Goal: Transaction & Acquisition: Purchase product/service

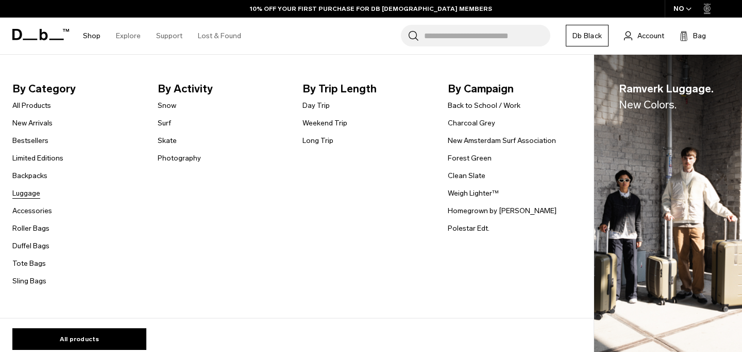
click at [23, 192] on link "Luggage" at bounding box center [26, 193] width 28 height 11
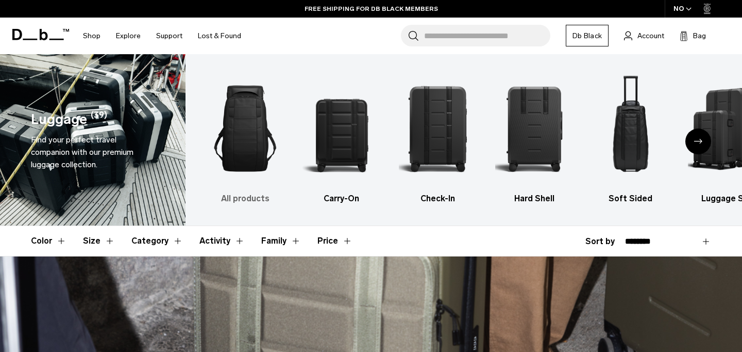
click at [236, 134] on img "1 / 6" at bounding box center [245, 129] width 78 height 118
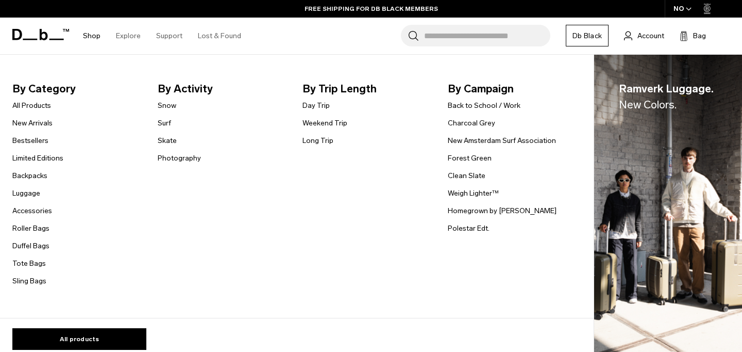
click at [93, 34] on link "Shop" at bounding box center [92, 36] width 18 height 37
click at [34, 194] on link "Luggage" at bounding box center [26, 193] width 28 height 11
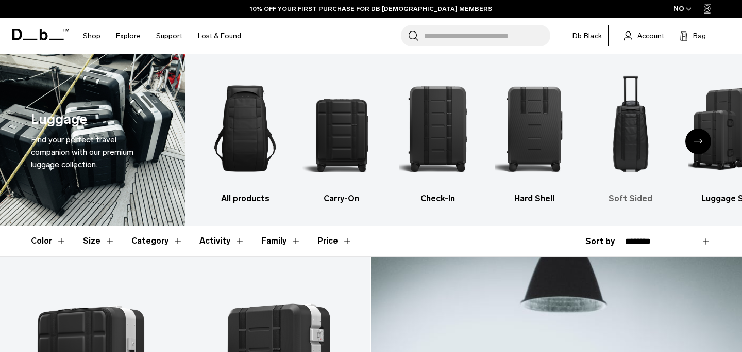
click at [628, 107] on img "5 / 6" at bounding box center [631, 129] width 78 height 118
click at [624, 134] on img "5 / 6" at bounding box center [631, 129] width 78 height 118
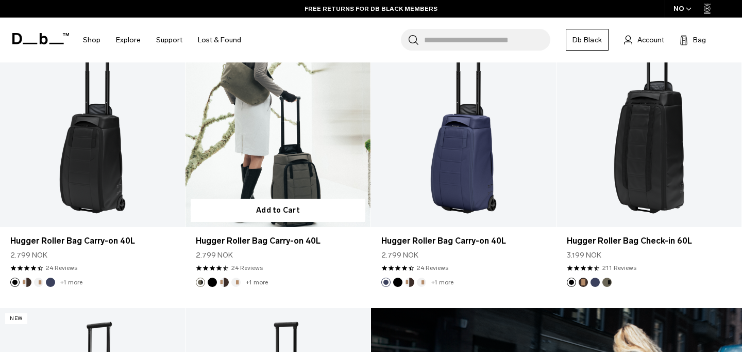
scroll to position [237, 0]
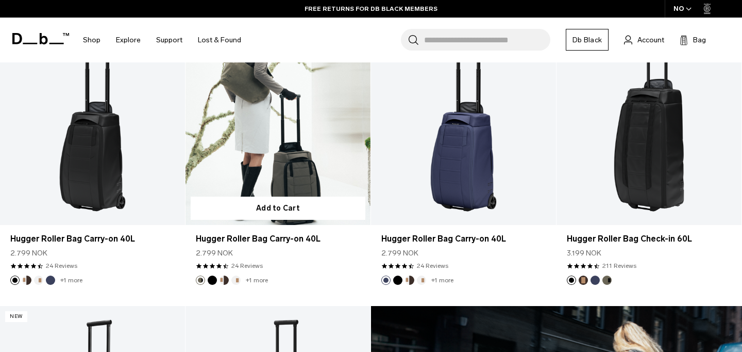
click at [281, 85] on link "Hugger Roller Bag Carry-on 40L" at bounding box center [278, 122] width 185 height 206
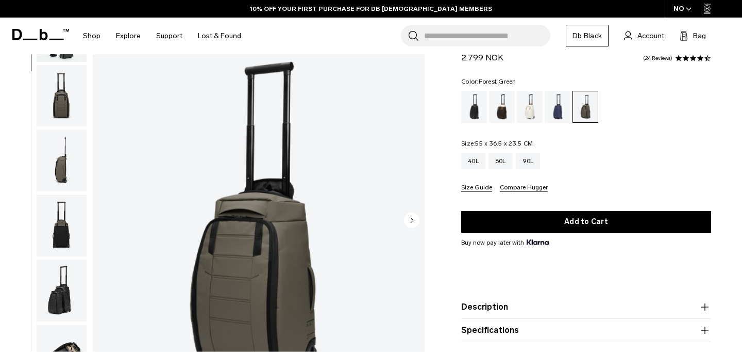
click at [61, 190] on img "button" at bounding box center [62, 160] width 50 height 62
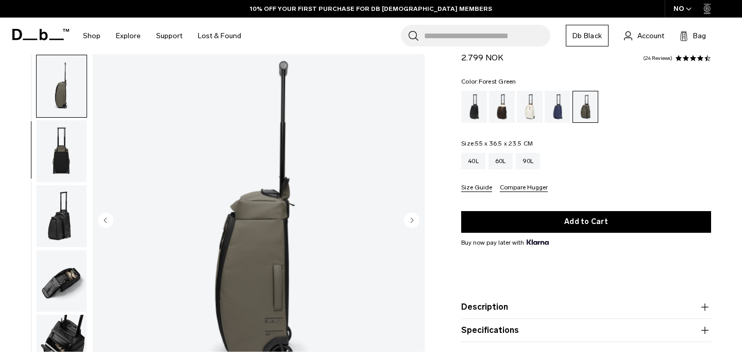
scroll to position [194, 0]
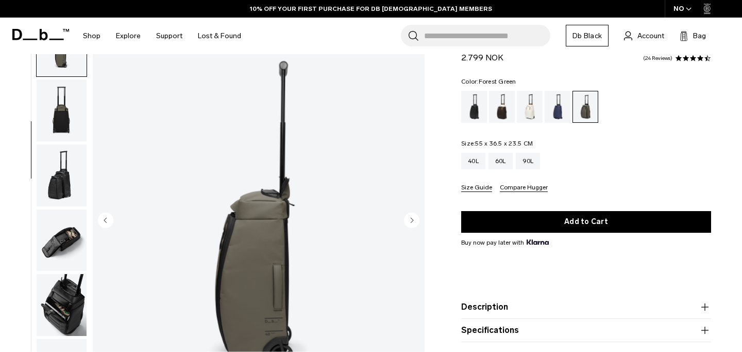
click at [64, 131] on img "button" at bounding box center [62, 110] width 50 height 62
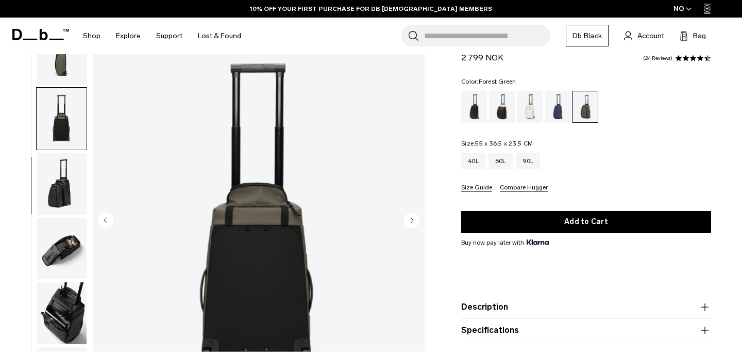
scroll to position [0, 0]
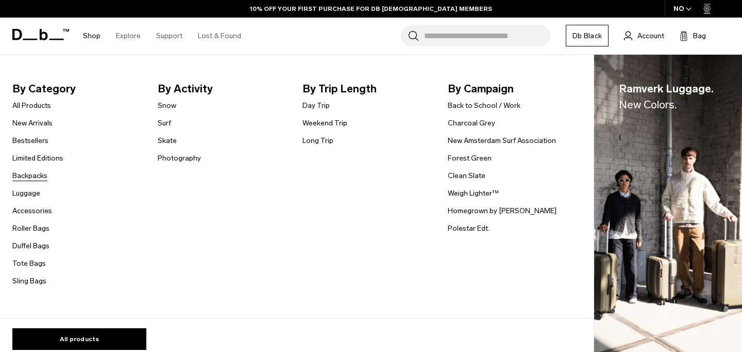
click at [30, 175] on link "Backpacks" at bounding box center [29, 175] width 35 height 11
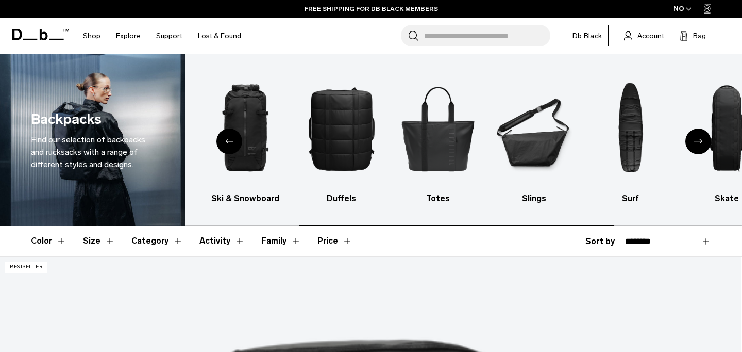
click at [97, 247] on button "Size" at bounding box center [99, 241] width 32 height 30
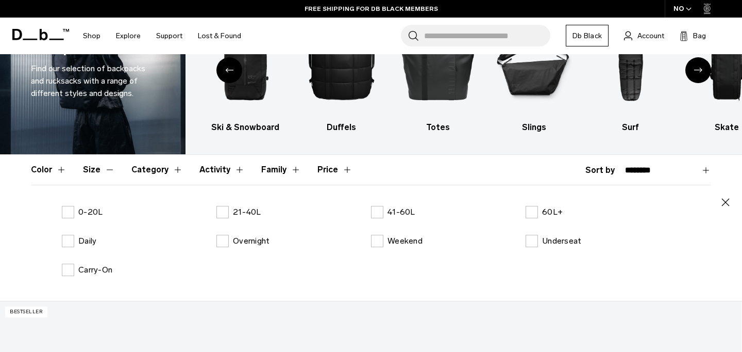
scroll to position [75, 0]
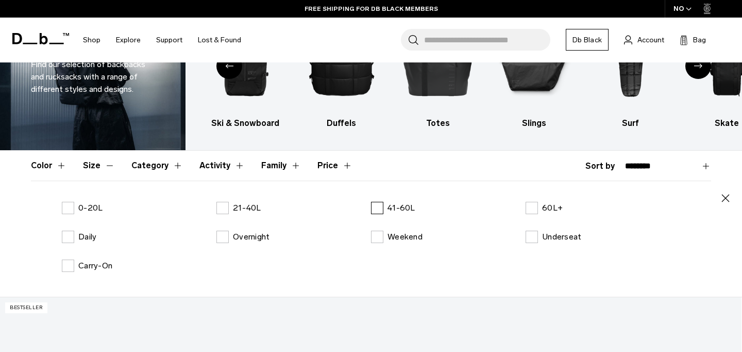
click at [380, 212] on label "41-60L" at bounding box center [393, 208] width 44 height 12
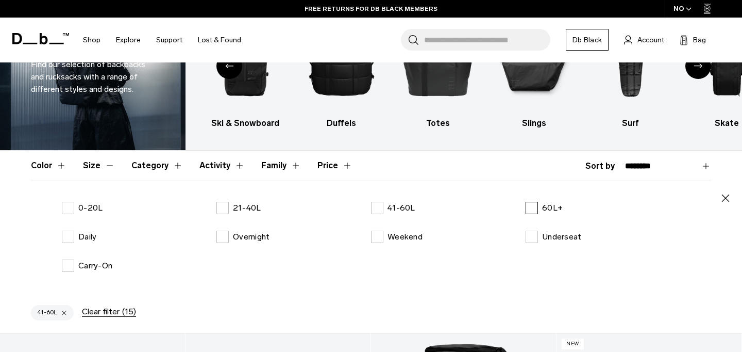
click at [527, 211] on label "60L+" at bounding box center [544, 208] width 37 height 12
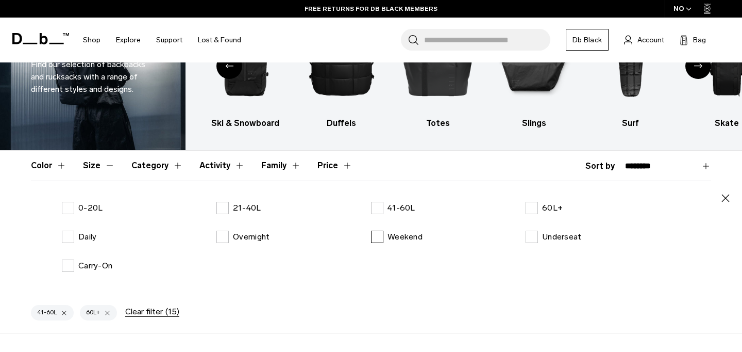
click at [379, 239] on label "Weekend" at bounding box center [397, 236] width 52 height 12
click at [722, 198] on icon "button" at bounding box center [726, 198] width 12 height 12
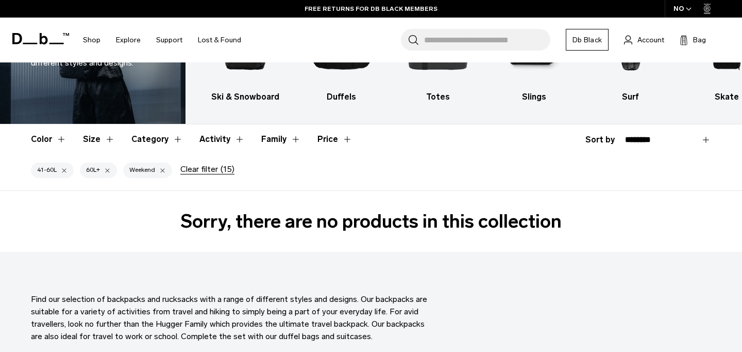
scroll to position [101, 0]
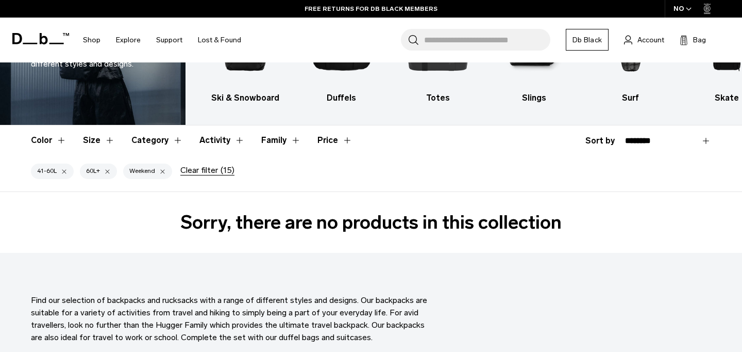
click at [161, 172] on div "button" at bounding box center [162, 171] width 7 height 7
click at [108, 173] on div "button" at bounding box center [107, 171] width 7 height 7
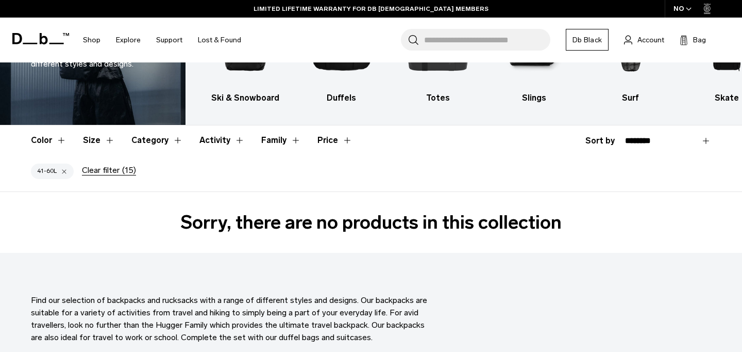
click at [65, 174] on div "button" at bounding box center [64, 171] width 7 height 7
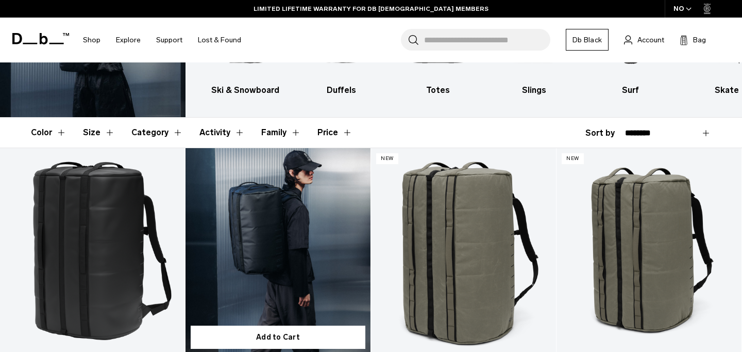
scroll to position [109, 0]
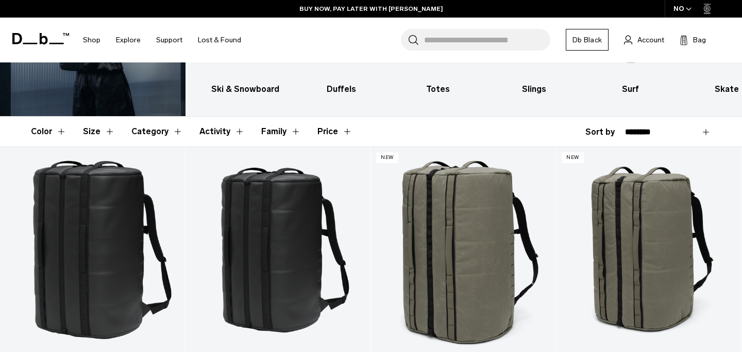
click at [220, 136] on button "Activity" at bounding box center [222, 132] width 45 height 30
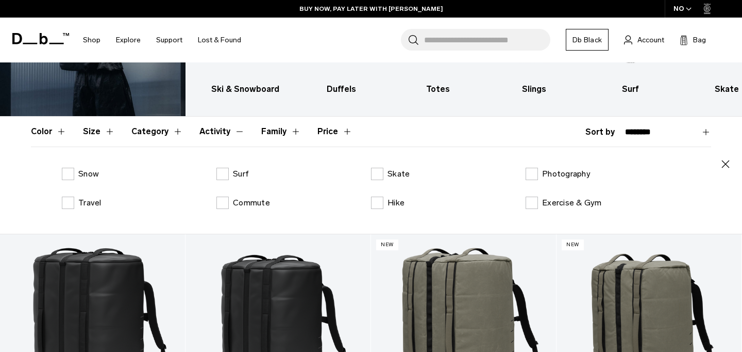
click at [220, 134] on button "Activity" at bounding box center [222, 132] width 45 height 30
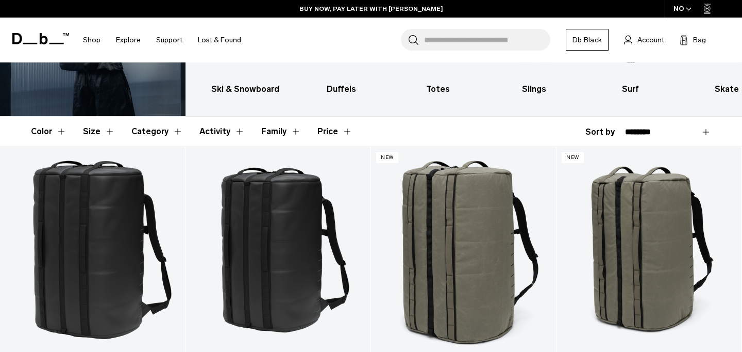
click at [98, 125] on button "Size" at bounding box center [99, 132] width 32 height 30
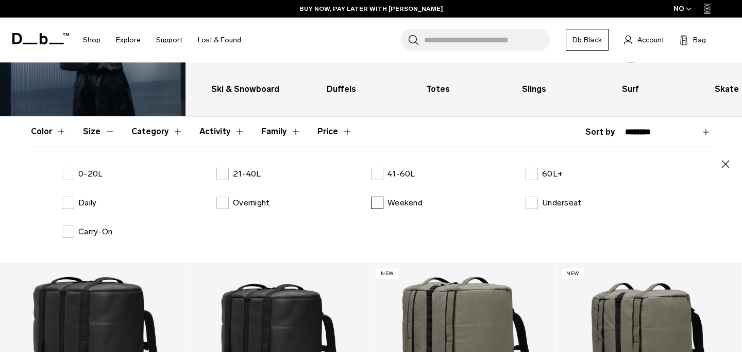
click at [372, 207] on label "Weekend" at bounding box center [397, 202] width 52 height 12
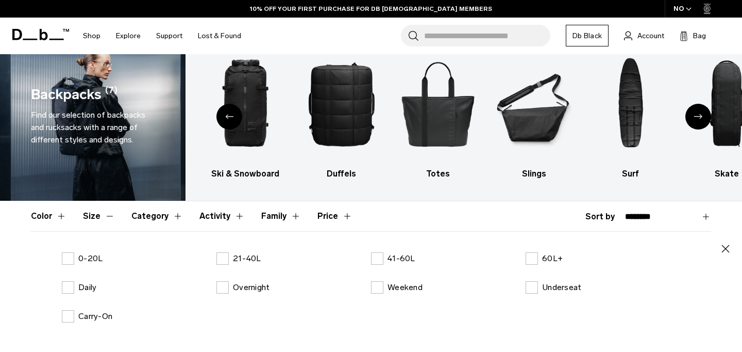
scroll to position [34, 0]
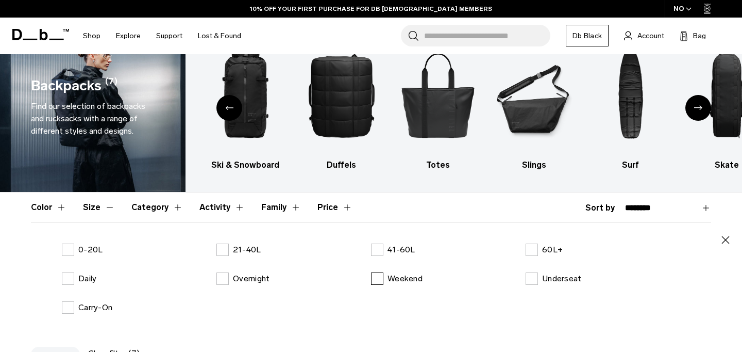
click at [378, 281] on label "Weekend" at bounding box center [397, 278] width 52 height 12
click at [530, 280] on label "Underseat" at bounding box center [554, 278] width 56 height 12
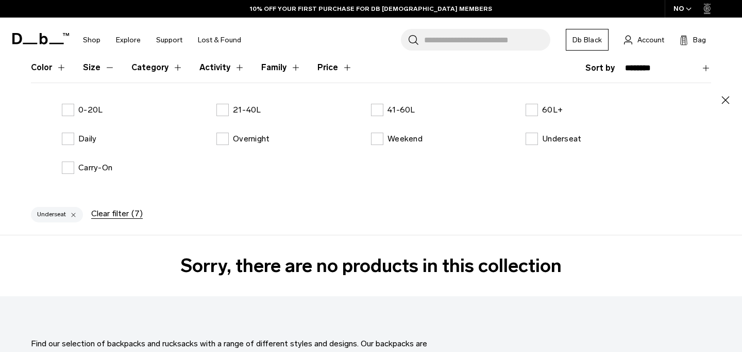
scroll to position [213, 0]
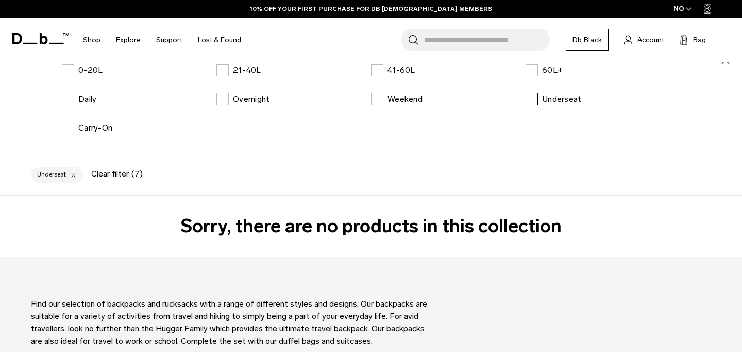
click at [538, 95] on label "Underseat" at bounding box center [554, 99] width 56 height 12
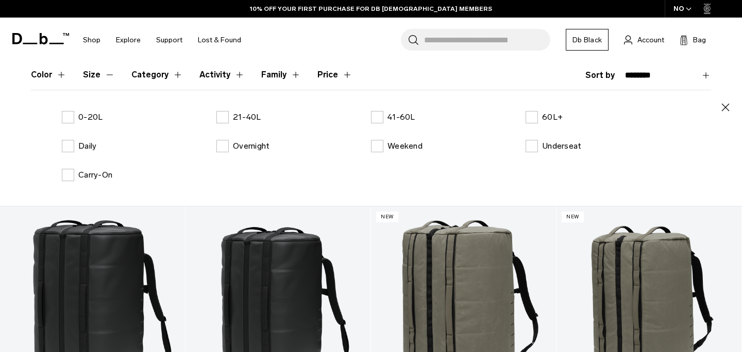
scroll to position [112, 0]
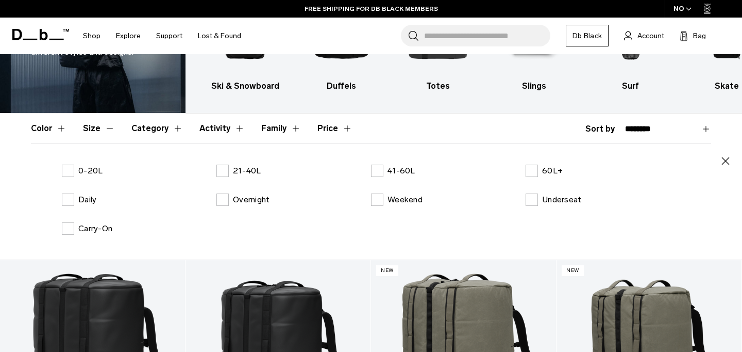
click at [215, 123] on button "Activity" at bounding box center [222, 128] width 45 height 30
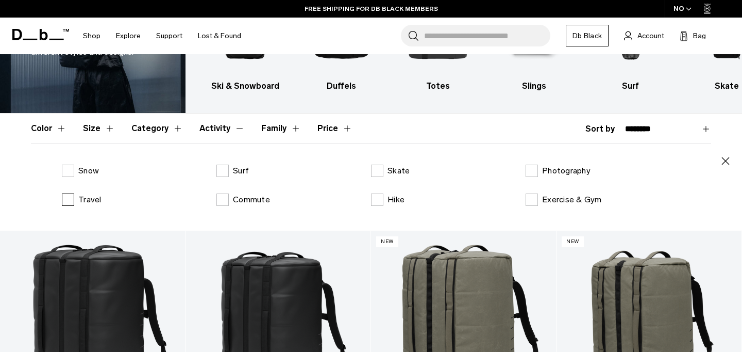
click at [68, 197] on label "Travel" at bounding box center [82, 199] width 40 height 12
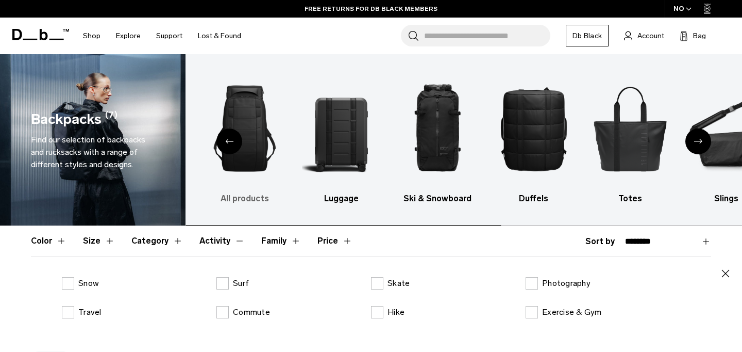
click at [258, 133] on img "1 / 10" at bounding box center [245, 129] width 78 height 118
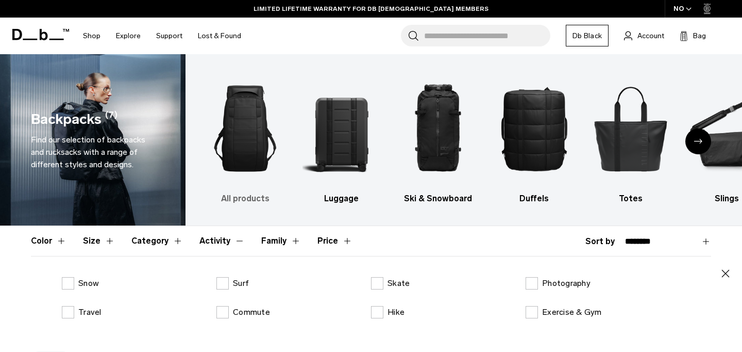
click at [240, 160] on img "1 / 10" at bounding box center [245, 129] width 78 height 118
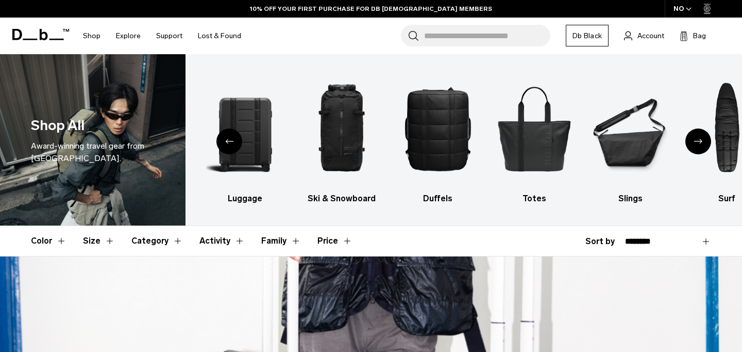
click at [230, 237] on button "Activity" at bounding box center [222, 241] width 45 height 30
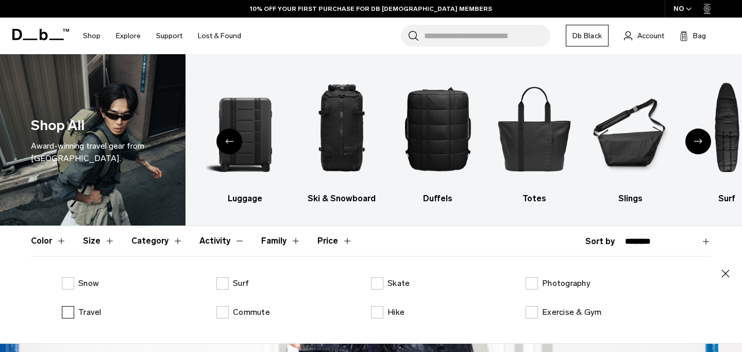
click at [69, 310] on label "Travel" at bounding box center [82, 312] width 40 height 12
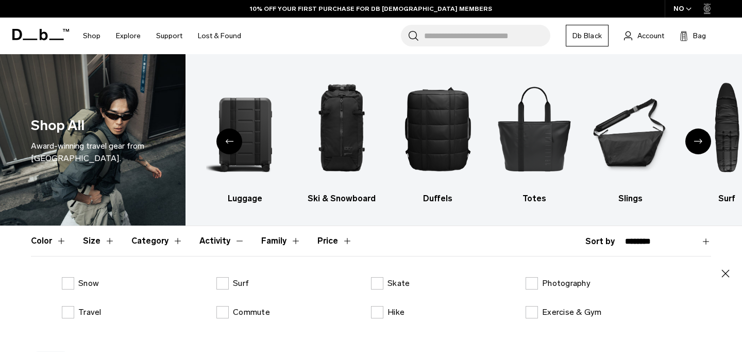
click at [230, 241] on button "Activity" at bounding box center [222, 241] width 45 height 30
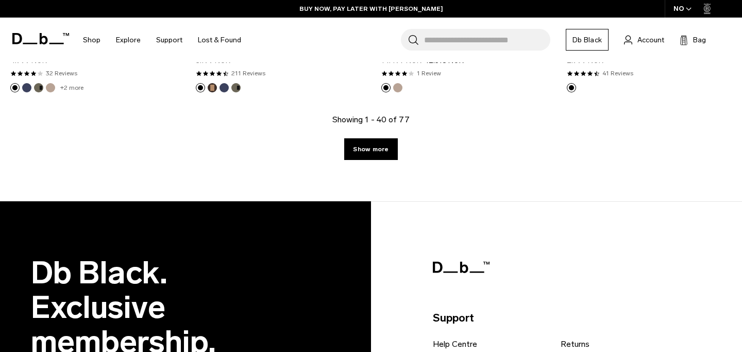
scroll to position [3046, 0]
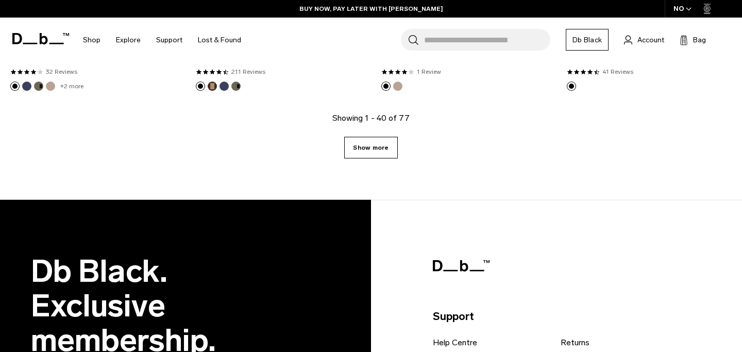
click at [394, 151] on link "Show more" at bounding box center [370, 148] width 53 height 22
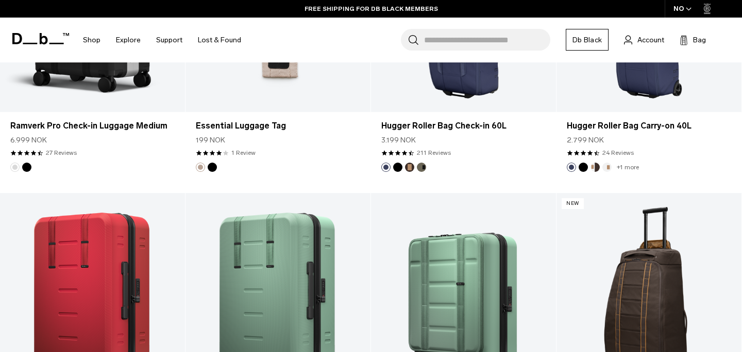
scroll to position [4454, 0]
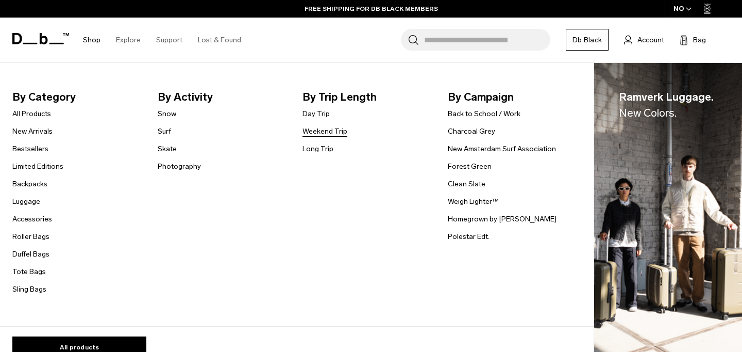
click at [311, 136] on link "Weekend Trip" at bounding box center [325, 131] width 45 height 11
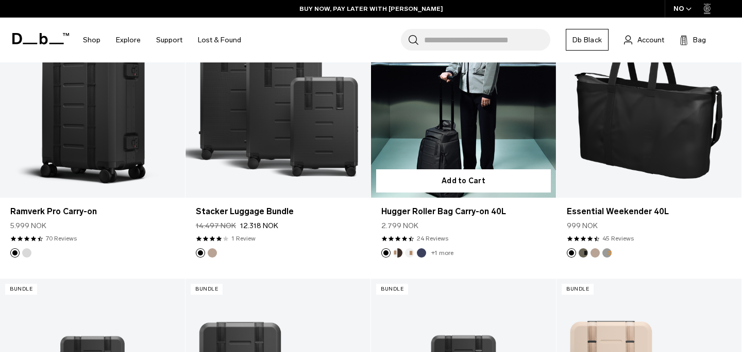
scroll to position [2267, 0]
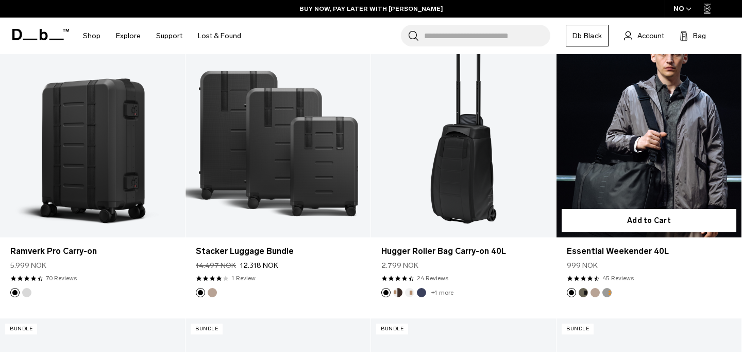
click at [595, 293] on button "Fogbow Beige" at bounding box center [595, 292] width 9 height 9
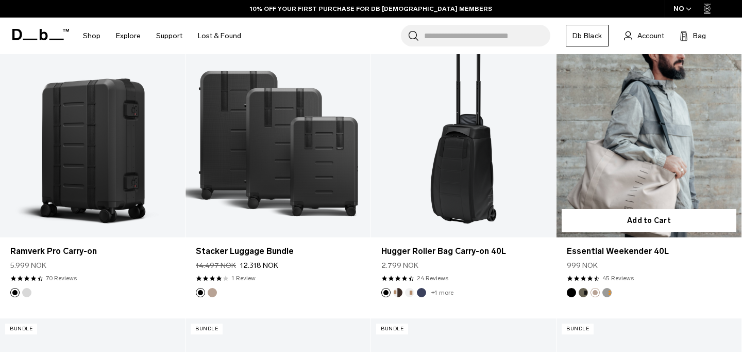
click at [585, 293] on button "Forest Green" at bounding box center [583, 292] width 9 height 9
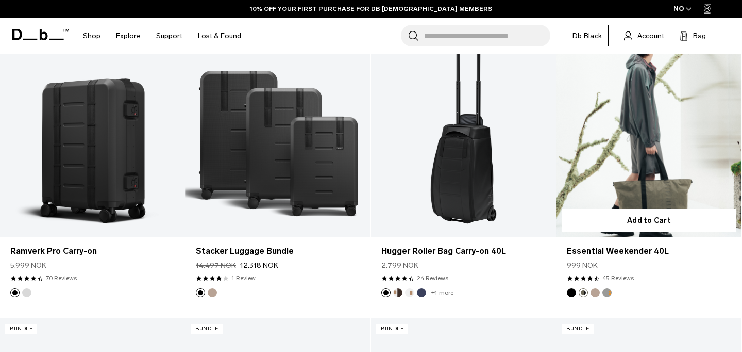
click at [608, 295] on button "Sand Grey" at bounding box center [607, 292] width 9 height 9
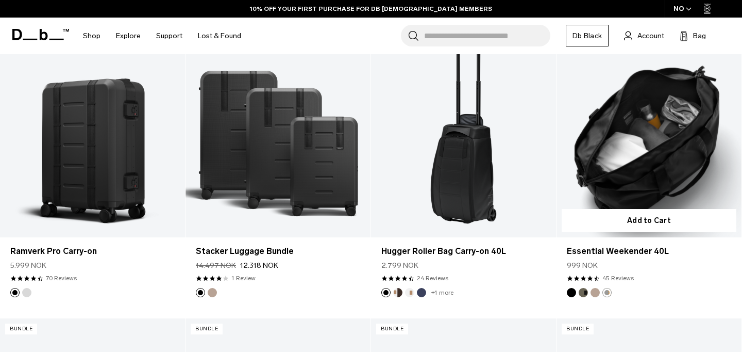
click at [595, 296] on button "Fogbow Beige" at bounding box center [595, 292] width 9 height 9
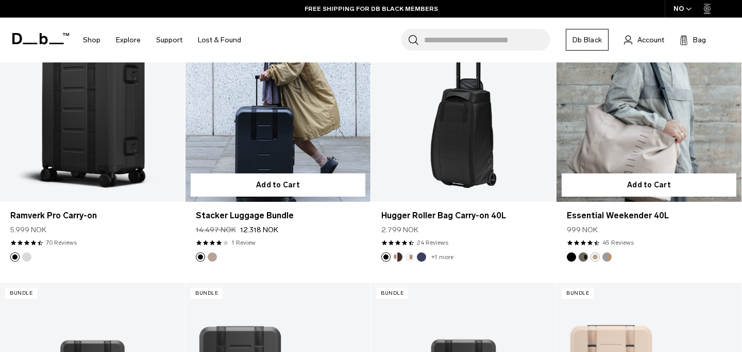
scroll to position [2276, 0]
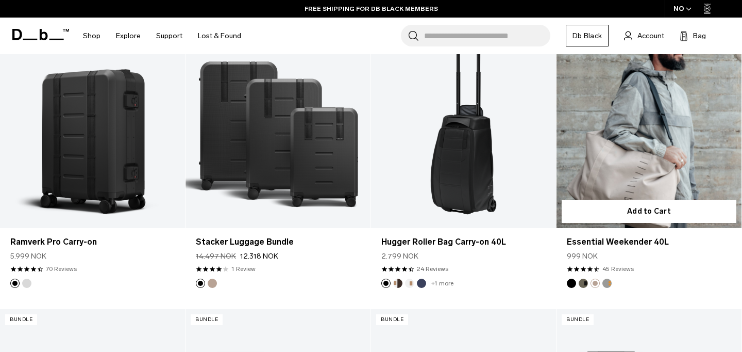
click at [620, 128] on link "Essential Weekender 40L Fogbow Beige" at bounding box center [649, 125] width 185 height 206
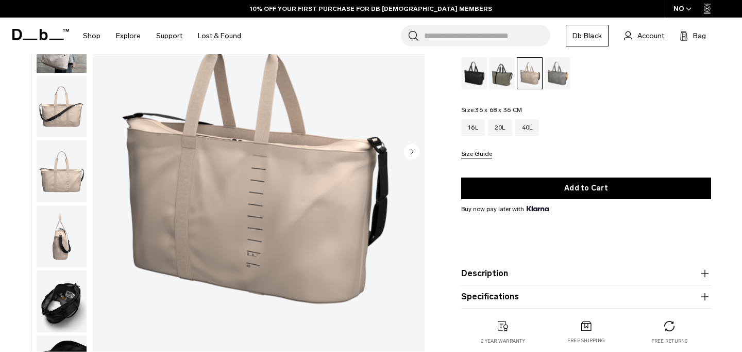
scroll to position [126, 0]
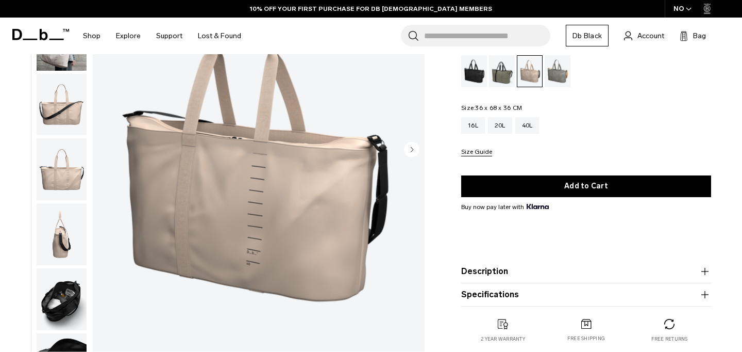
click at [56, 108] on img "button" at bounding box center [62, 105] width 50 height 62
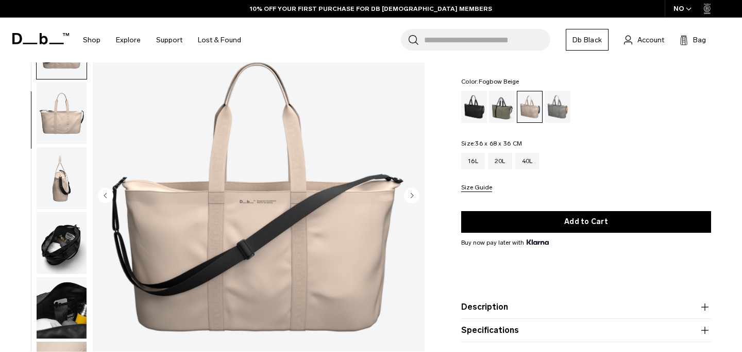
scroll to position [46, 0]
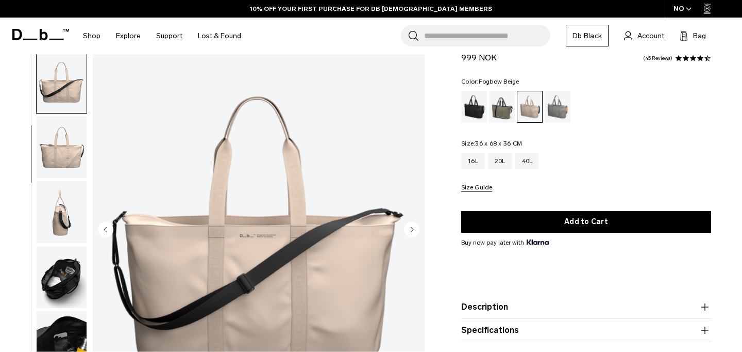
click at [65, 91] on img "button" at bounding box center [62, 83] width 50 height 62
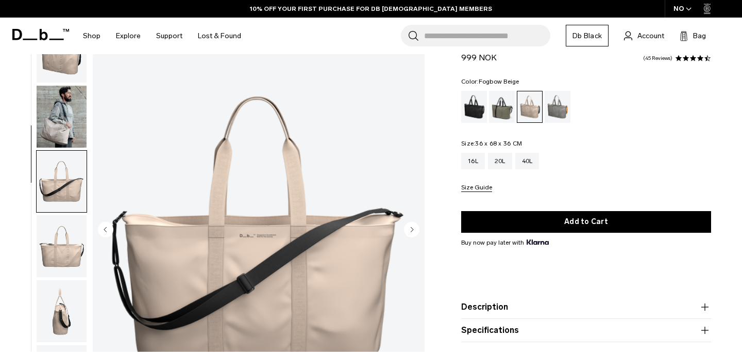
click at [63, 108] on img "button" at bounding box center [62, 117] width 50 height 62
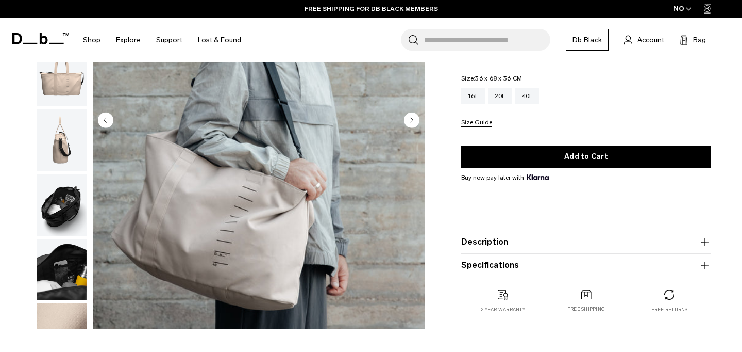
scroll to position [170, 0]
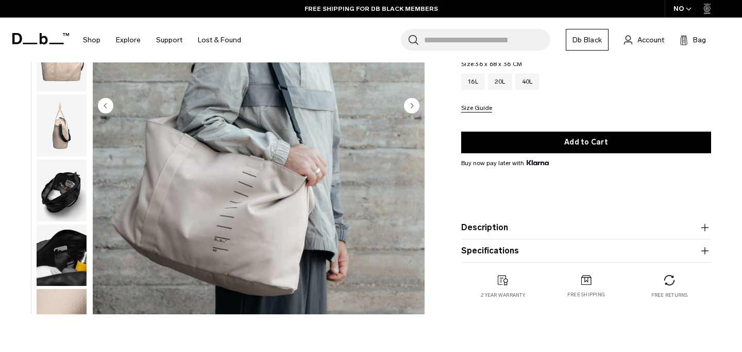
click at [521, 221] on button "Description" at bounding box center [586, 227] width 250 height 12
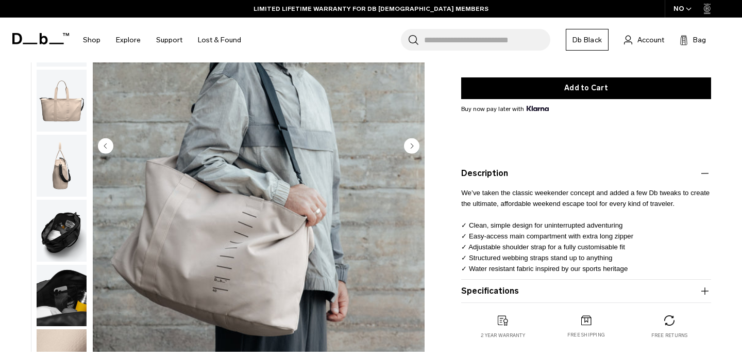
click at [54, 218] on img "button" at bounding box center [62, 231] width 50 height 62
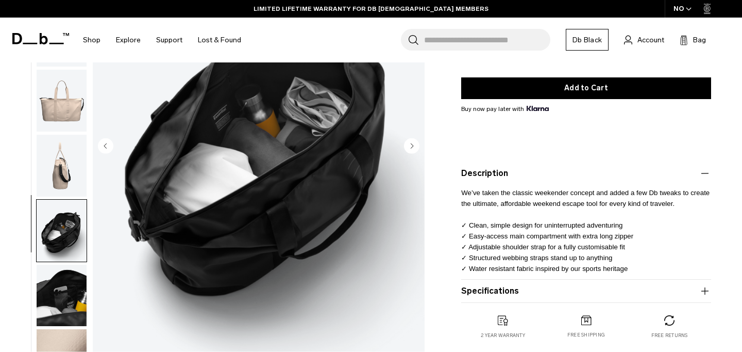
scroll to position [102, 0]
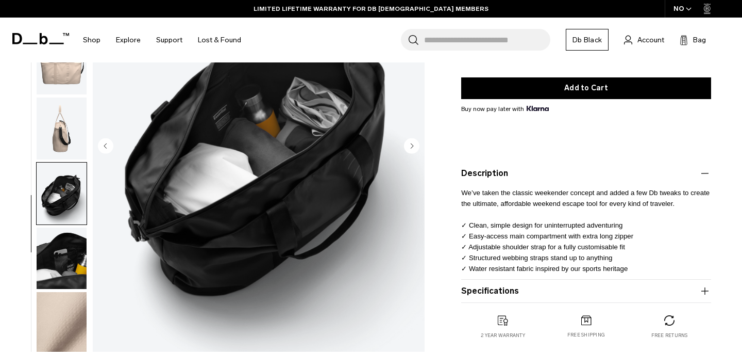
click at [62, 238] on img "button" at bounding box center [62, 258] width 50 height 62
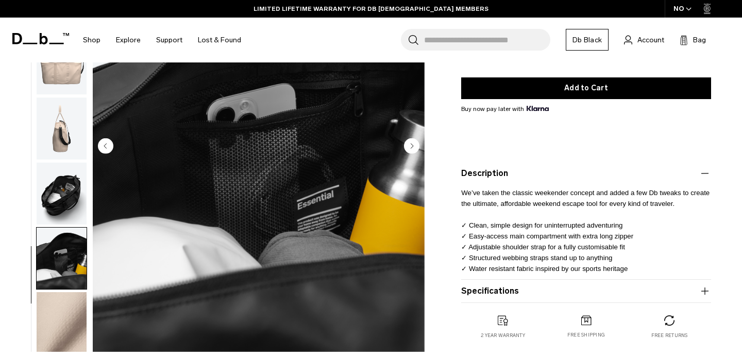
click at [63, 180] on img "button" at bounding box center [62, 193] width 50 height 62
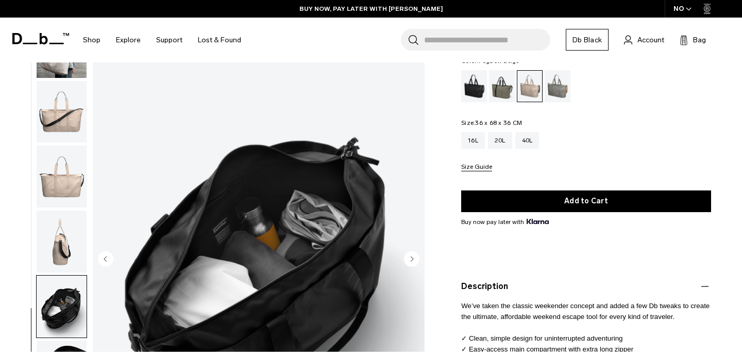
scroll to position [0, 0]
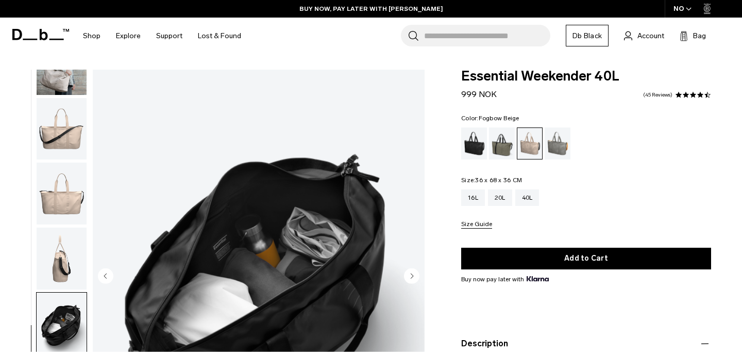
click at [656, 92] on link "45 Reviews" at bounding box center [657, 94] width 29 height 5
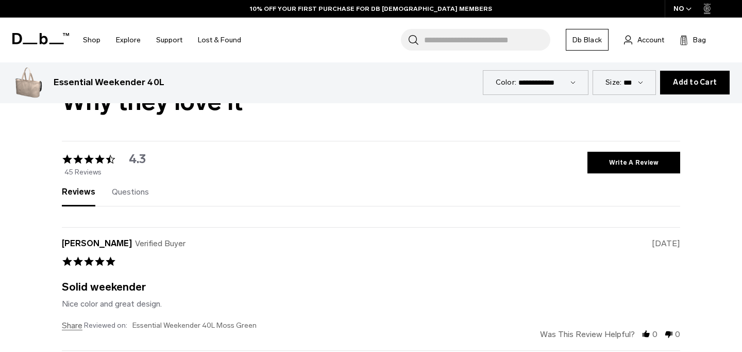
scroll to position [2921, 0]
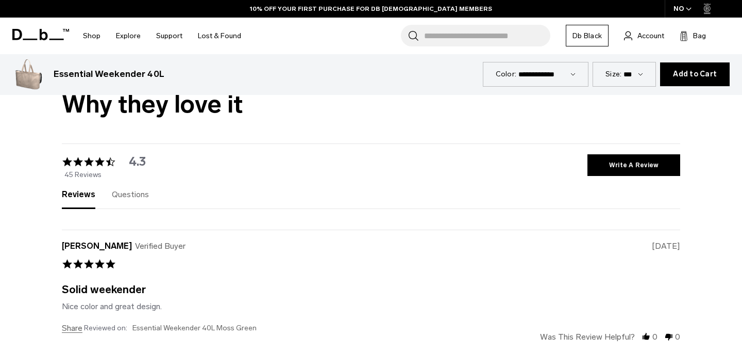
click at [130, 195] on span "Questions" at bounding box center [130, 194] width 37 height 10
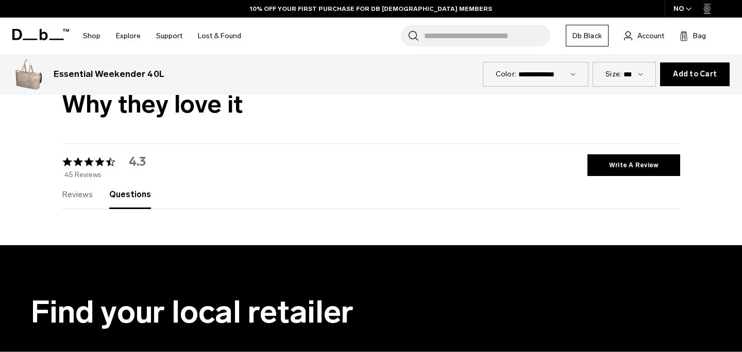
click at [88, 194] on span "Reviews" at bounding box center [77, 194] width 31 height 10
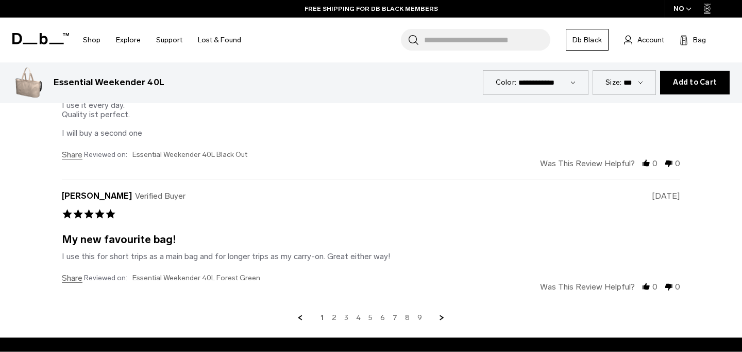
scroll to position [3483, 0]
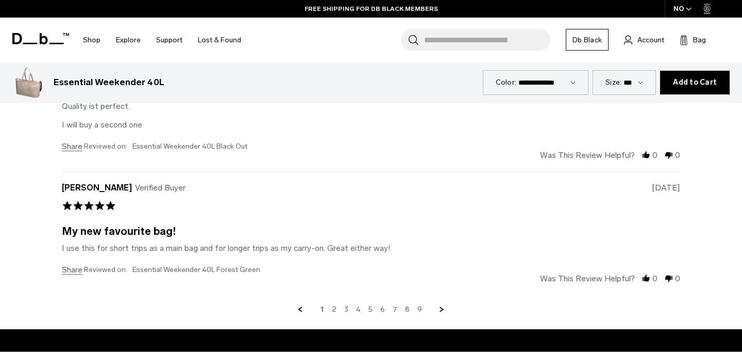
click at [336, 311] on link "2" at bounding box center [334, 309] width 5 height 9
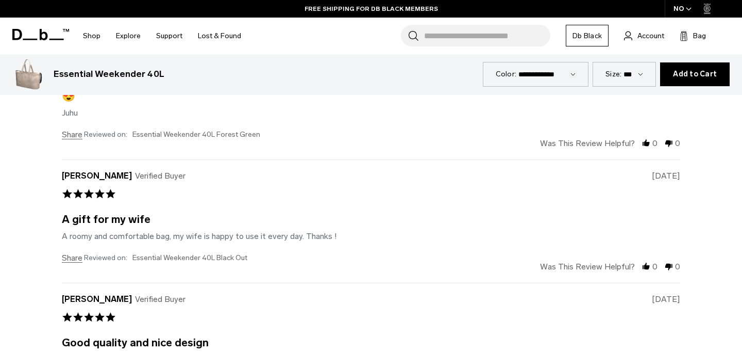
scroll to position [3111, 0]
